Goal: Information Seeking & Learning: Learn about a topic

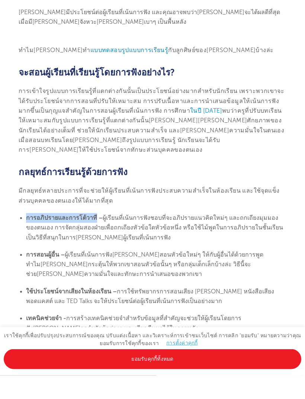
scroll to position [1307, 0]
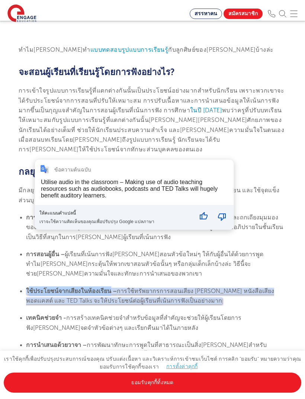
click at [264, 251] on font "ผู้เรียนที่เน้นการฟัง[PERSON_NAME]สอนหัวข้อใหม่ๆ ให้กับผู้อื่นได้ด้วยการพูด ทำไ…" at bounding box center [145, 264] width 238 height 26
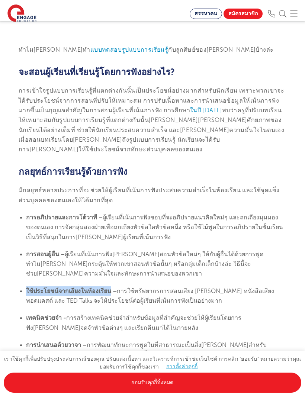
copy font "ใช้ประโยชน์จากเสียงในห้องเรียน"
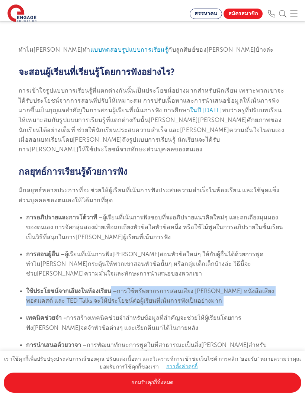
copy section "– การใช้ทรัพยากรการสอนเสียง [PERSON_NAME] หนังสือเสียง พอดแคสต์ และ TED Talks จ…"
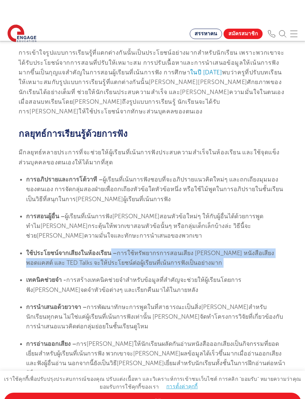
scroll to position [1344, 0]
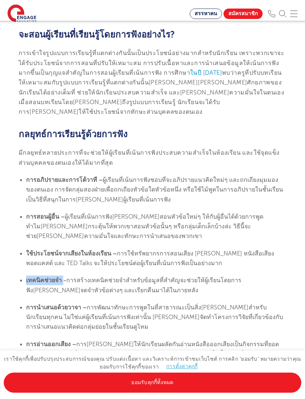
copy font "เทคนิคช่วยจำ"
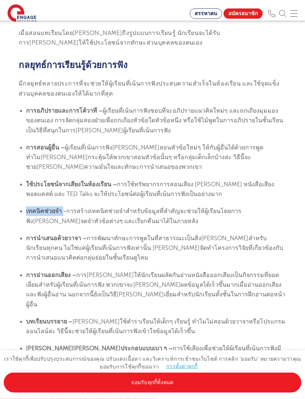
scroll to position [1411, 0]
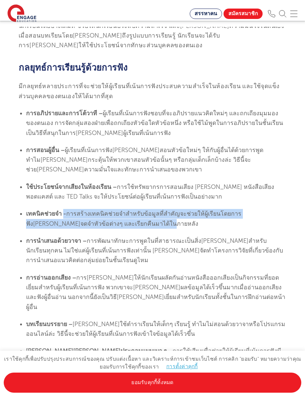
copy li "- การสร้างเทคนิคช่วยจำสำหรับข้อมูลที่สำคัญจะช่วยให้ผู้เรียนโดยการฟัง[PERSON_NAM…"
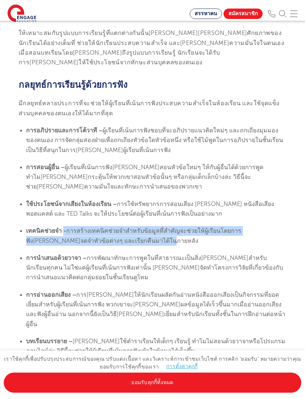
scroll to position [1395, 0]
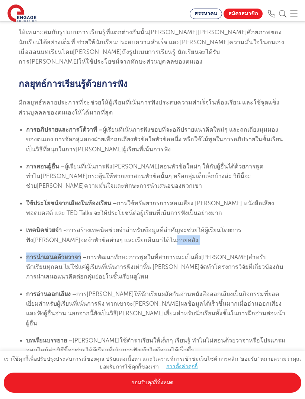
copy section "การสร้างเทคนิคช่วยจำสำหรับข้อมูลที่สำคัญจะช่วยให้ผู้เรียนโดยการฟัง[PERSON_NAME]…"
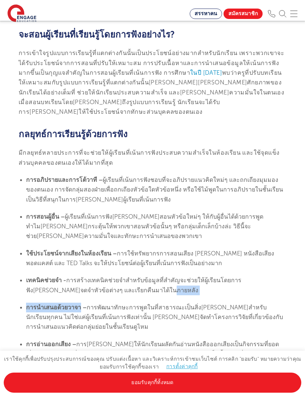
scroll to position [1344, 0]
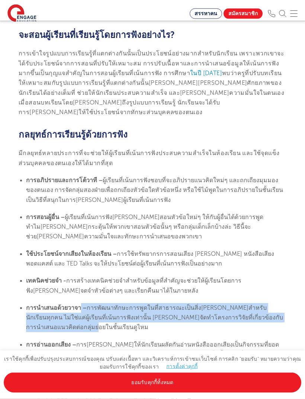
copy li "– การพัฒนาทักษะการพูดในที่สาธารณะเป็นสิ่ง[PERSON_NAME]สำหรับนักเรียนทุกคน ไม่ใช…"
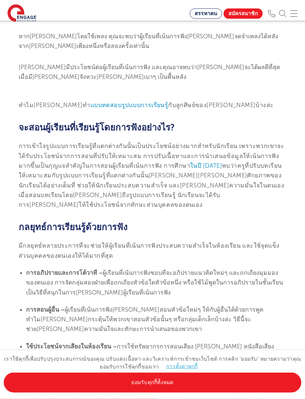
scroll to position [1403, 0]
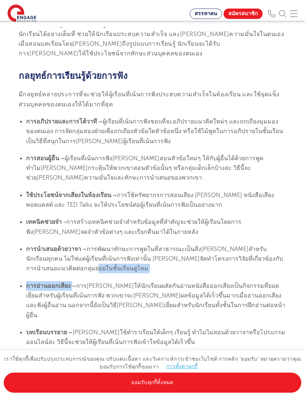
copy section "การพัฒนาทักษะการพูดในที่สาธารณะเป็นสิ่ง[PERSON_NAME]สำหรับนักเรียนทุกคน ไม่ใช่แ…"
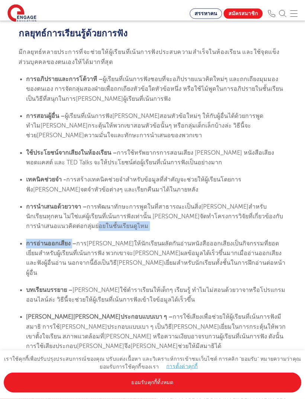
scroll to position [1416, 0]
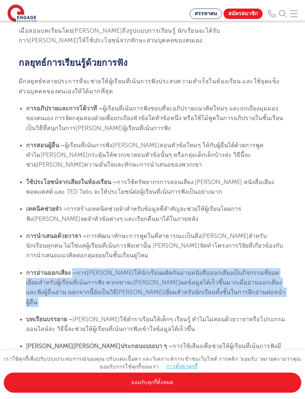
copy section "– การ[PERSON_NAME]ให้นักเรียนผลัดกันอ่านหนังสือออกเสียงเป็นกิจกรรมที่ยอดเยี่ยมส…"
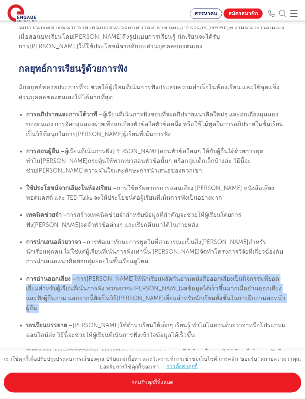
scroll to position [1399, 0]
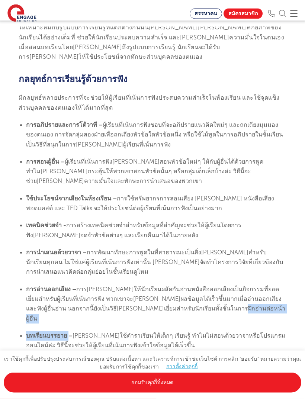
copy section "การ[PERSON_NAME]ให้นักเรียนผลัดกันอ่านหนังสือออกเสียงเป็นกิจกรรมที่ยอดเยี่ยมสำห…"
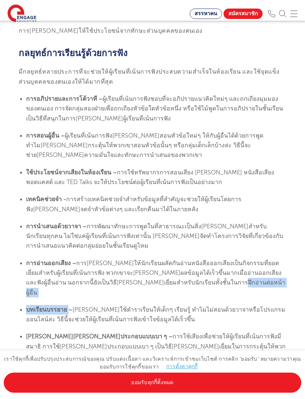
scroll to position [1427, 0]
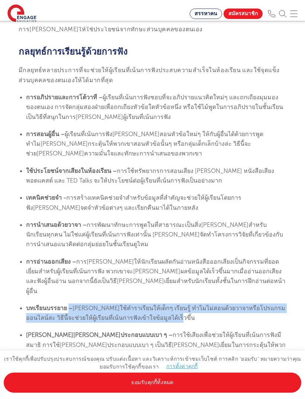
copy li "– [PERSON_NAME]ใช้ตำราเรียนให้เด็กๆ เรียนรู้ ทำไมไม่สอนด้วยวาจาหรือโปรแกรมออนไล…"
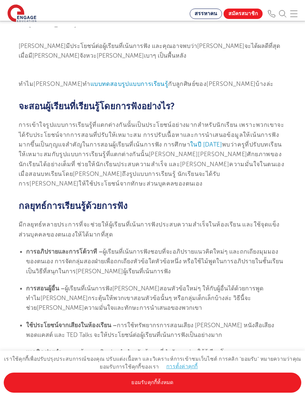
scroll to position [1272, 0]
